Goal: Find specific page/section

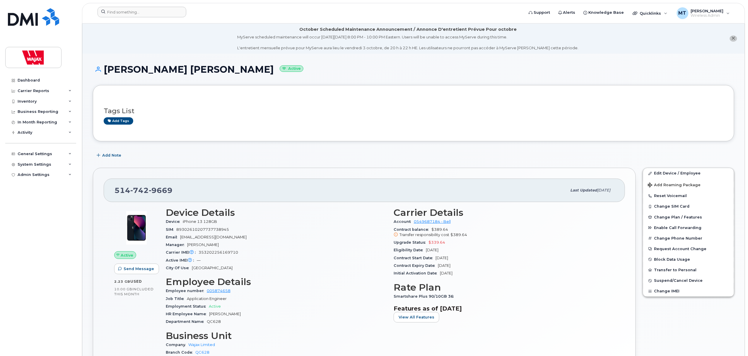
click at [200, 15] on form at bounding box center [309, 12] width 422 height 11
click at [179, 10] on div at bounding box center [142, 12] width 89 height 11
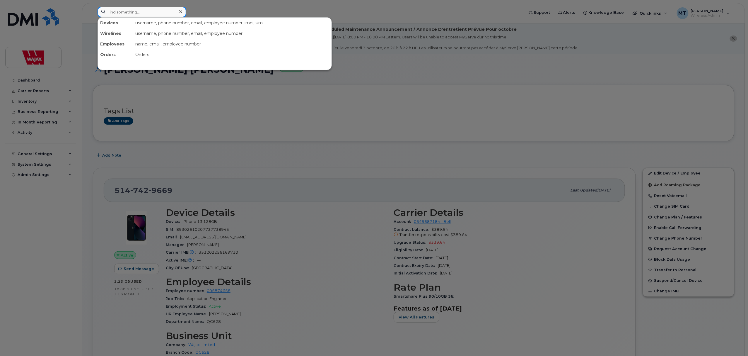
paste input "289 556 7794"
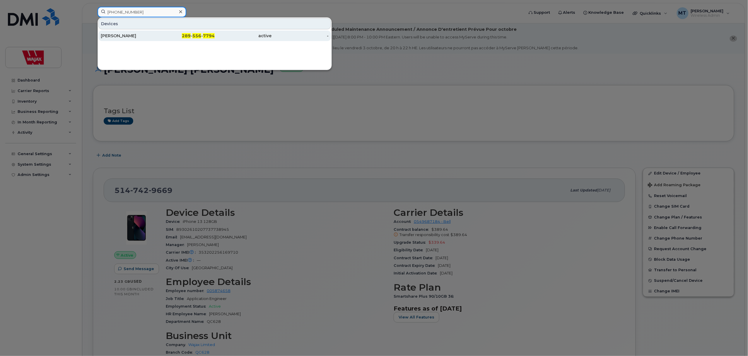
type input "289 556 7794"
click at [156, 36] on div "[PERSON_NAME]" at bounding box center [129, 36] width 57 height 6
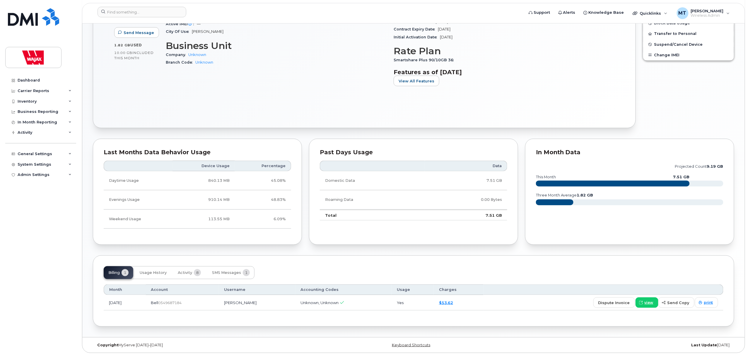
scroll to position [208, 0]
